Goal: Navigation & Orientation: Find specific page/section

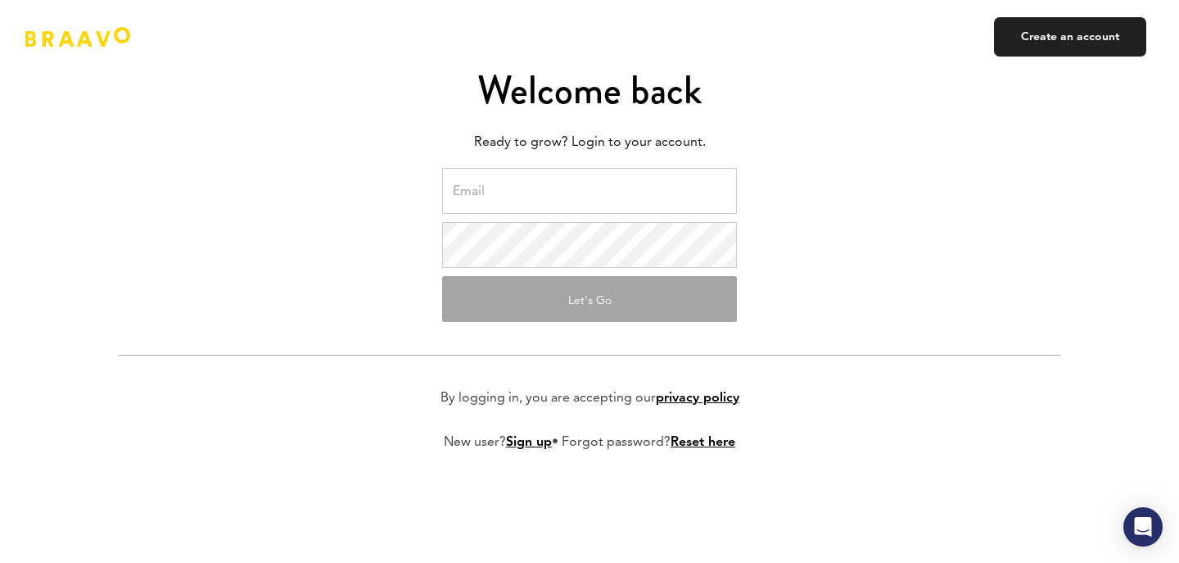
type input "[EMAIL_ADDRESS][DOMAIN_NAME]"
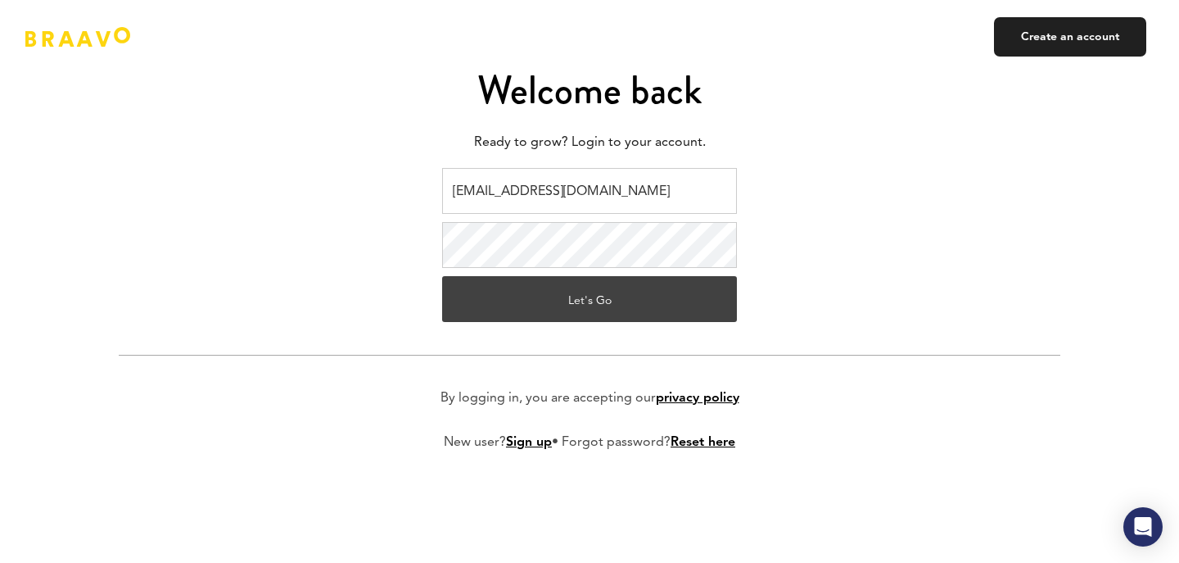
click at [582, 298] on button "Let's Go" at bounding box center [589, 299] width 295 height 46
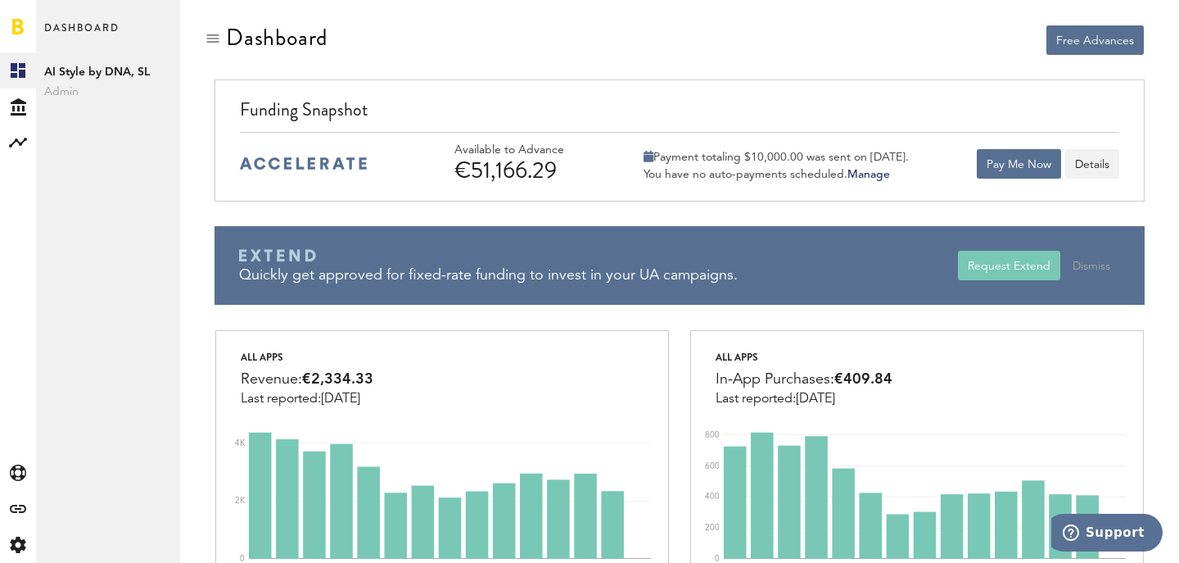
click at [74, 27] on span "Dashboard" at bounding box center [81, 35] width 75 height 34
click at [20, 24] on link at bounding box center [17, 26] width 11 height 16
click at [63, 27] on span "Dashboard" at bounding box center [81, 35] width 75 height 34
click at [20, 30] on link at bounding box center [17, 26] width 11 height 16
click at [94, 33] on span "Dashboard" at bounding box center [81, 35] width 75 height 34
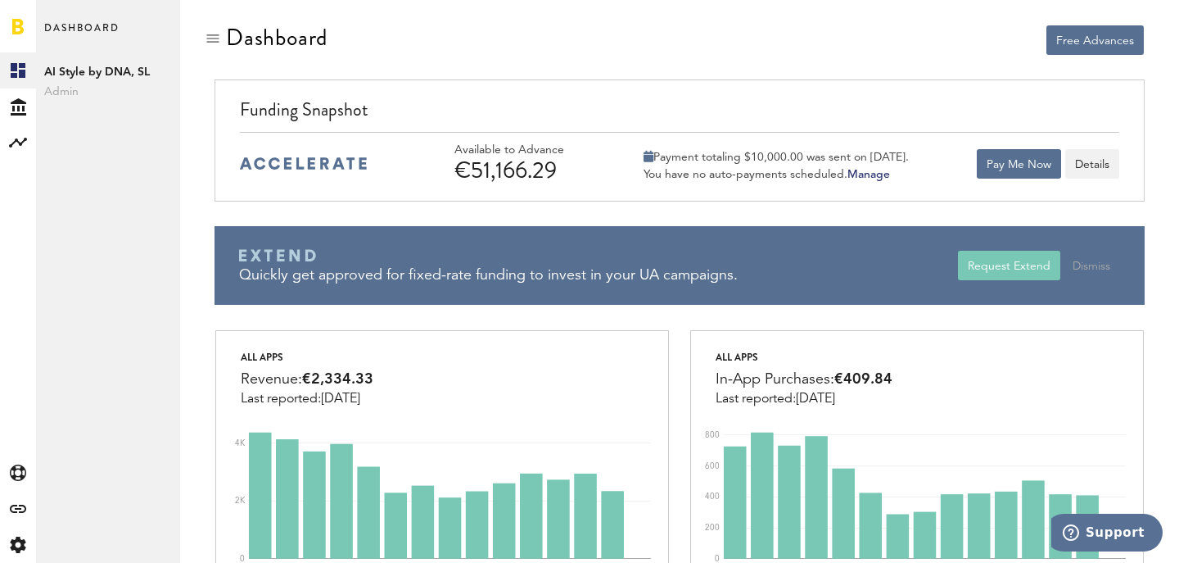
click at [26, 17] on div at bounding box center [18, 26] width 36 height 52
click at [17, 23] on link at bounding box center [17, 26] width 11 height 16
click at [212, 38] on div at bounding box center [213, 38] width 16 height 16
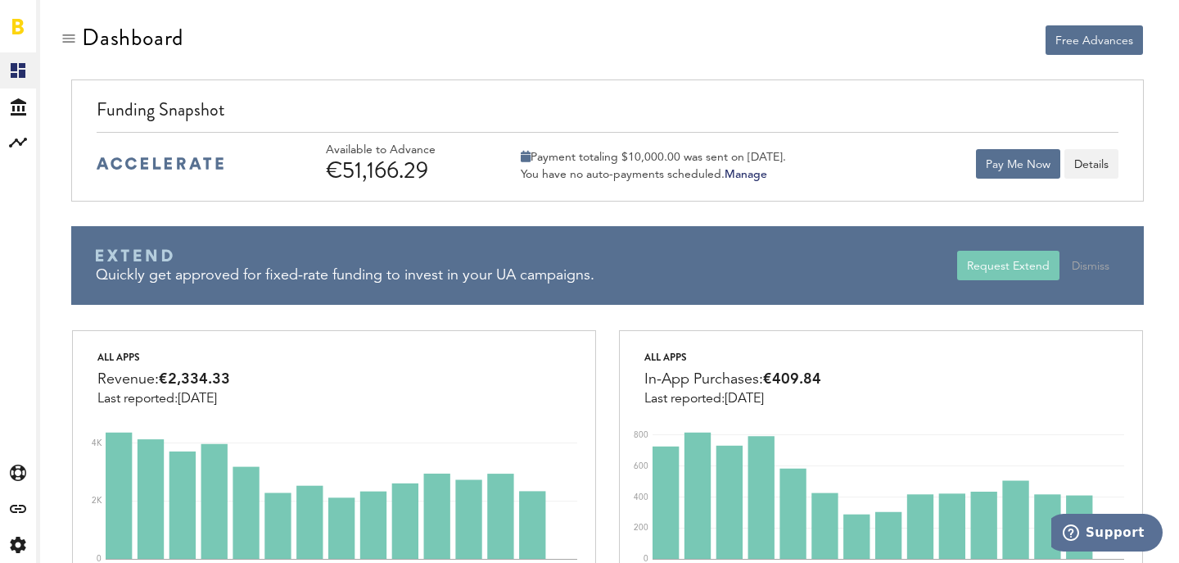
click at [20, 27] on link at bounding box center [17, 26] width 11 height 16
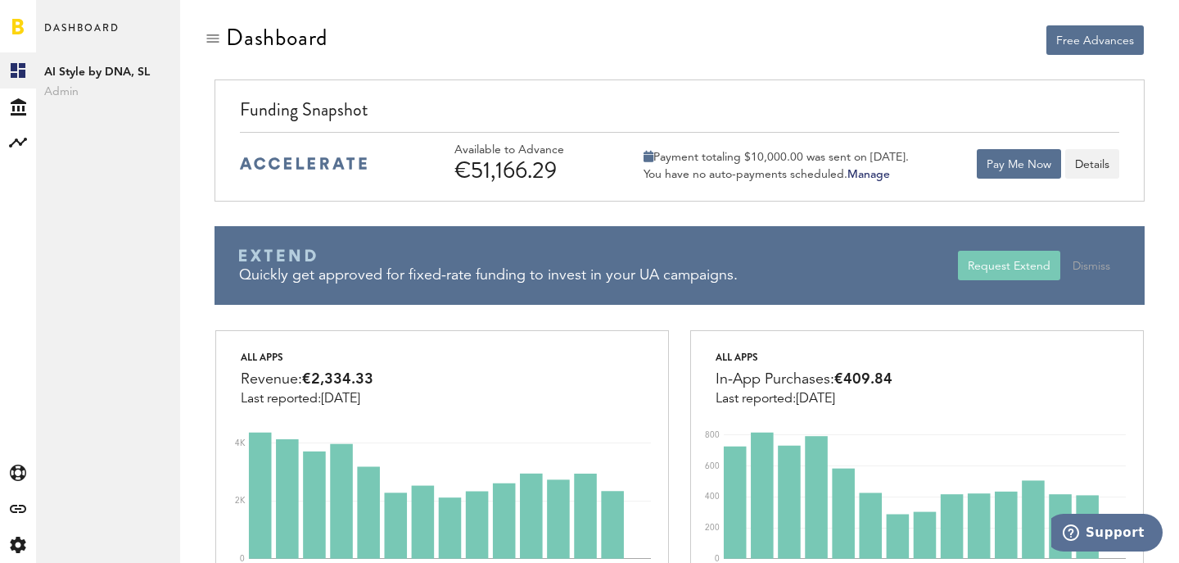
click at [208, 39] on div at bounding box center [213, 38] width 16 height 16
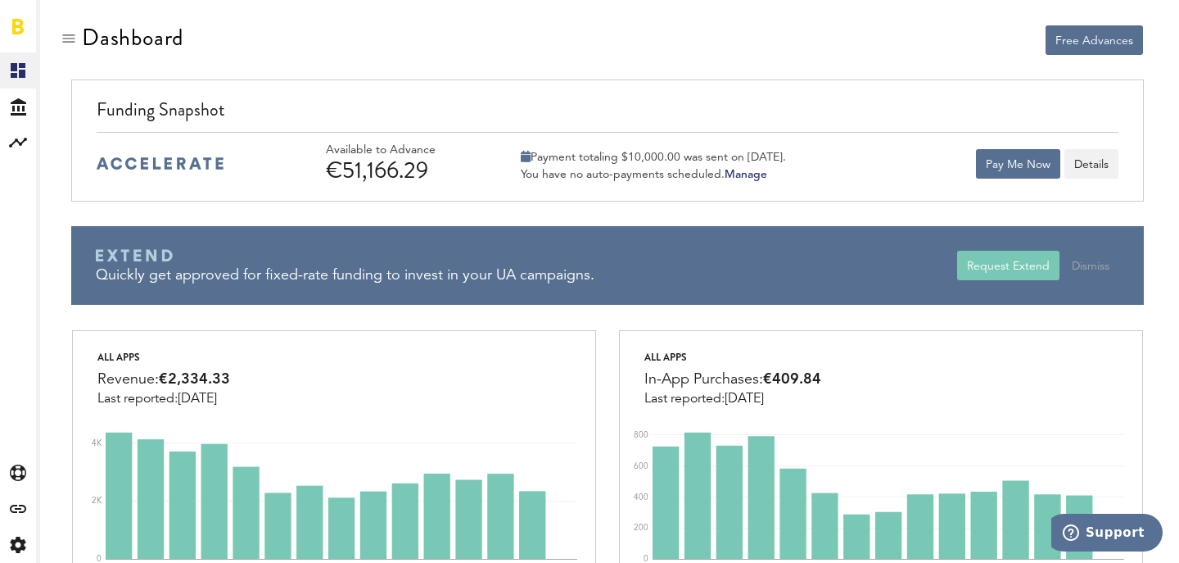
click at [22, 25] on link at bounding box center [17, 26] width 11 height 16
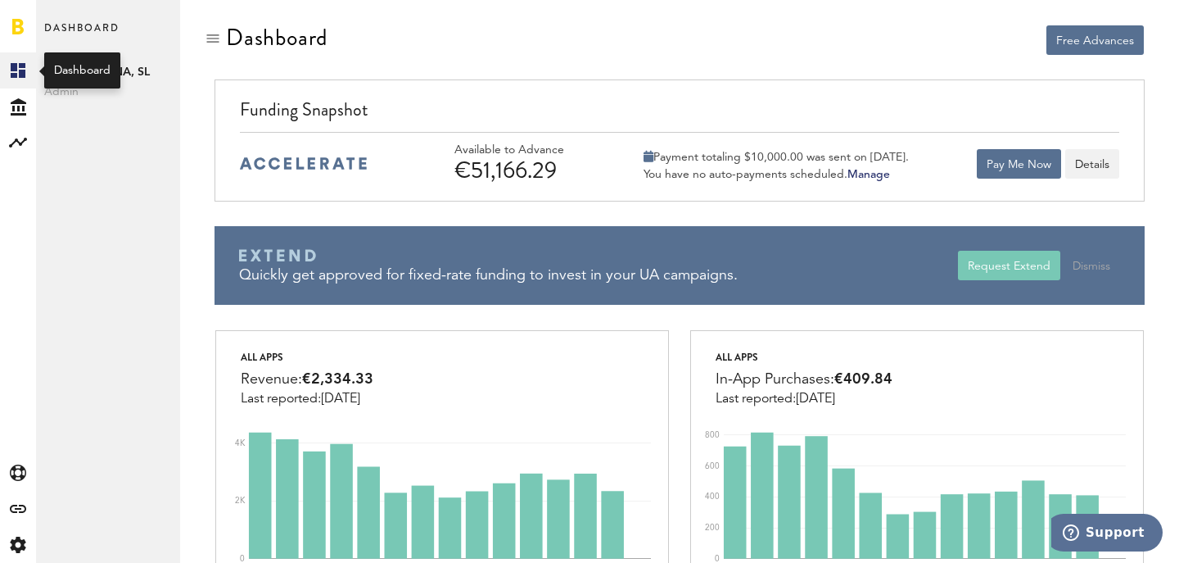
click at [24, 73] on icon at bounding box center [18, 70] width 15 height 15
click at [92, 28] on span "Dashboard" at bounding box center [81, 35] width 75 height 34
click at [20, 26] on link at bounding box center [17, 26] width 11 height 16
click at [215, 38] on div at bounding box center [213, 38] width 16 height 16
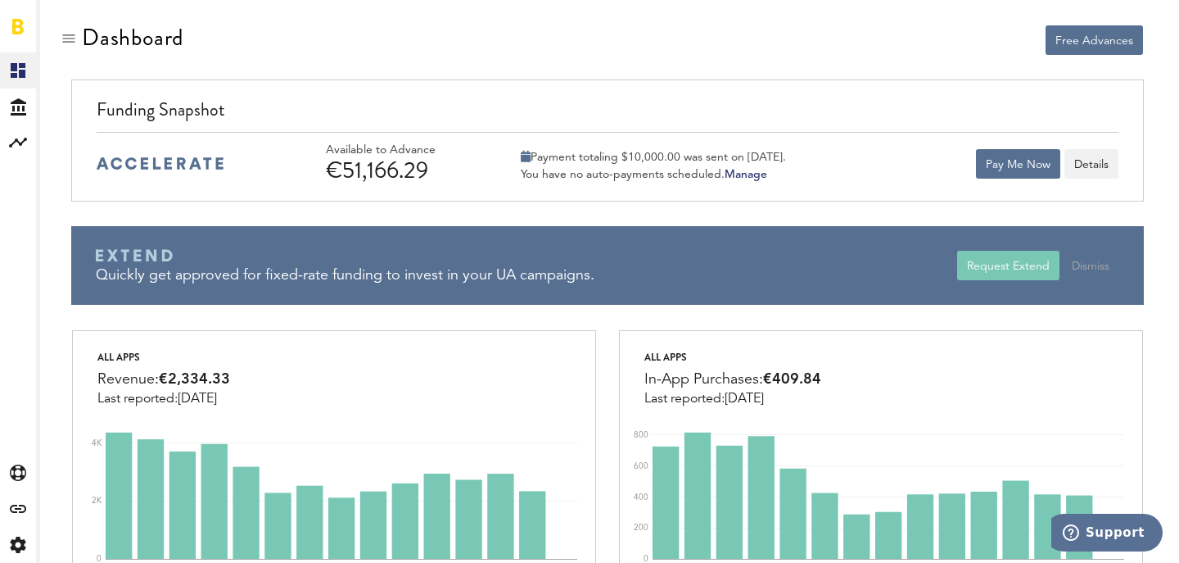
click at [71, 43] on div at bounding box center [69, 38] width 16 height 16
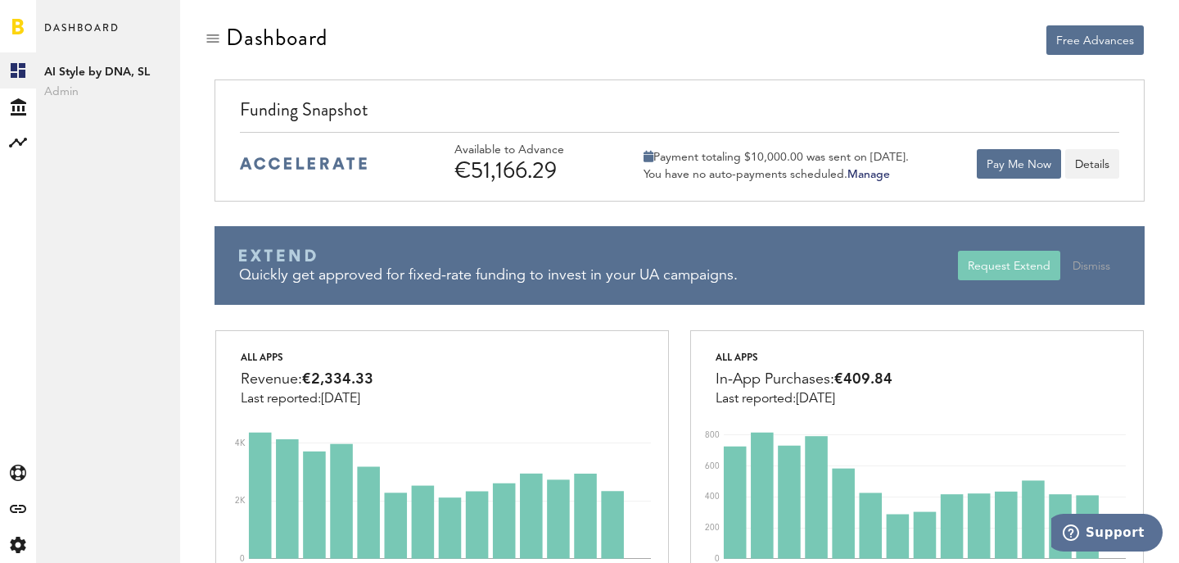
click at [19, 26] on link at bounding box center [17, 26] width 11 height 16
click at [18, 109] on icon at bounding box center [19, 106] width 16 height 17
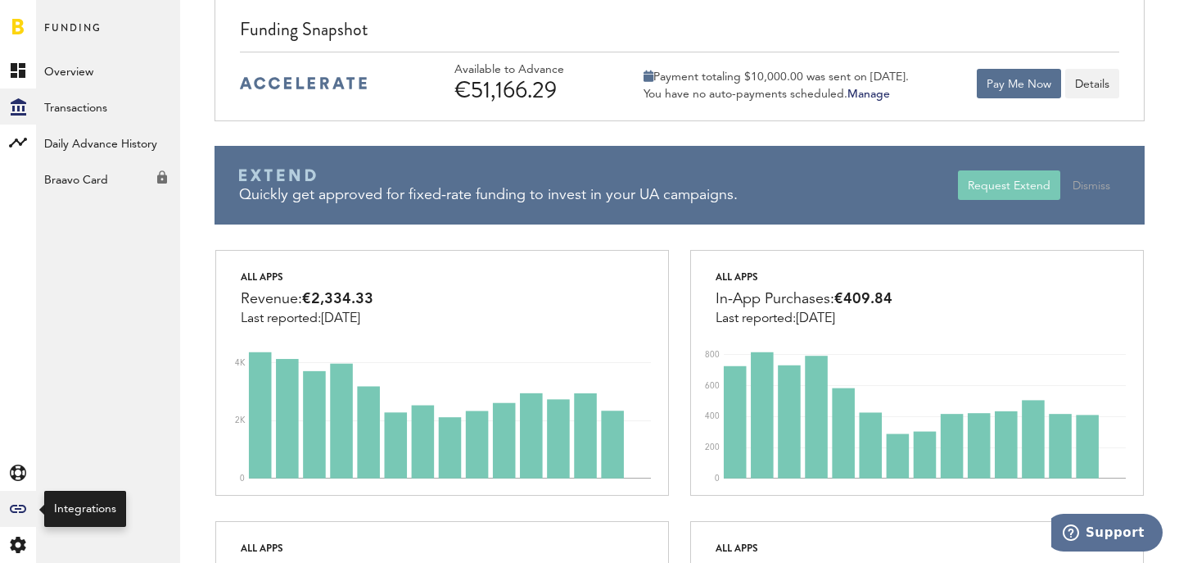
scroll to position [81, 0]
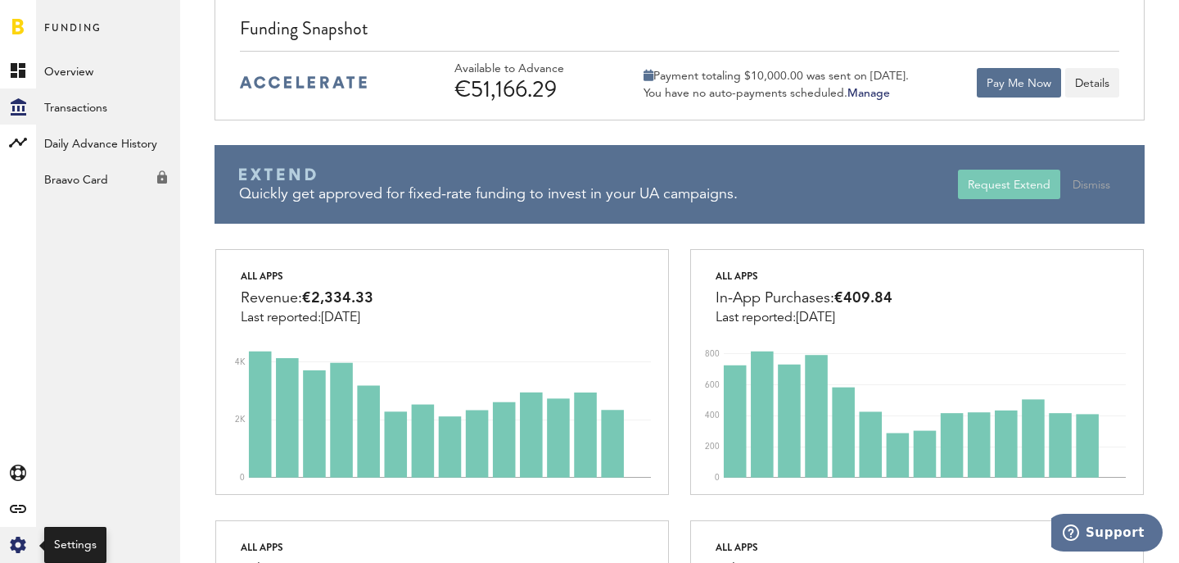
click at [20, 546] on icon "Created with Sketch." at bounding box center [18, 545] width 16 height 16
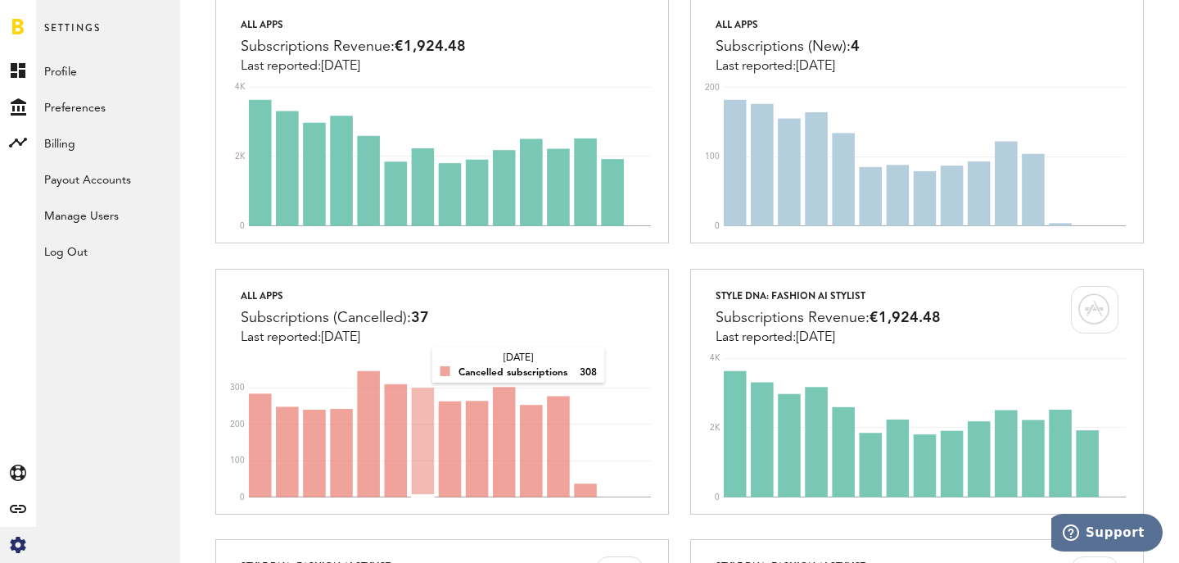
scroll to position [1179, 0]
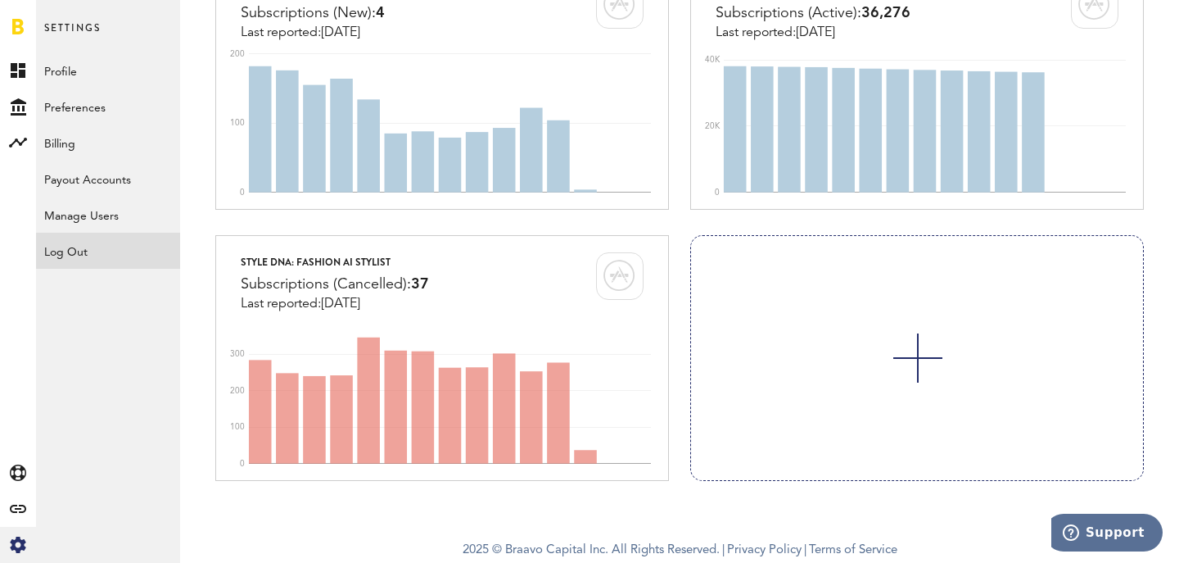
click at [80, 247] on div "Log Out" at bounding box center [108, 247] width 144 height 29
